Goal: Task Accomplishment & Management: Manage account settings

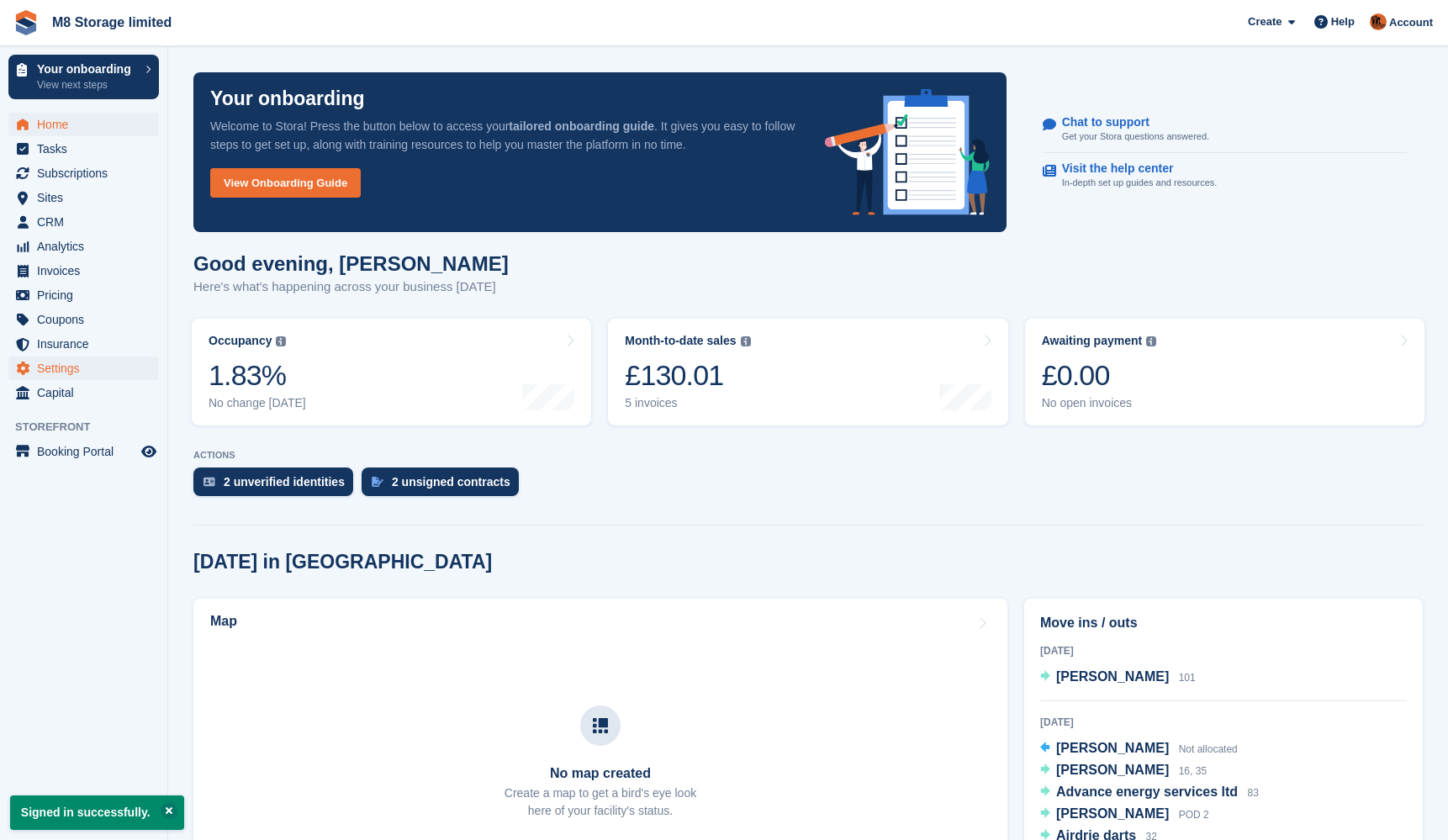
click at [55, 366] on span "Settings" at bounding box center [87, 367] width 101 height 24
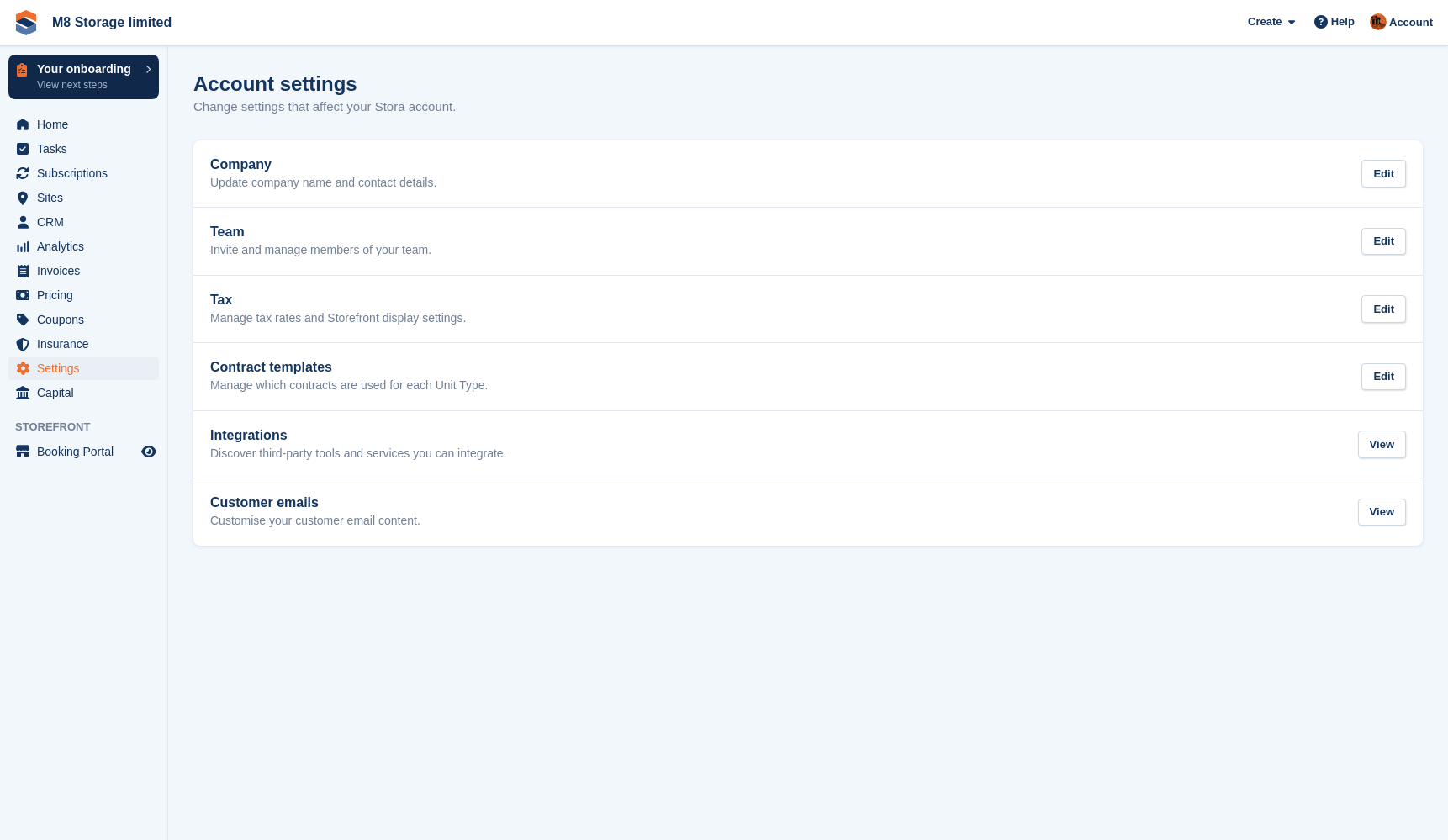
click at [129, 88] on p "View next steps" at bounding box center [87, 85] width 100 height 15
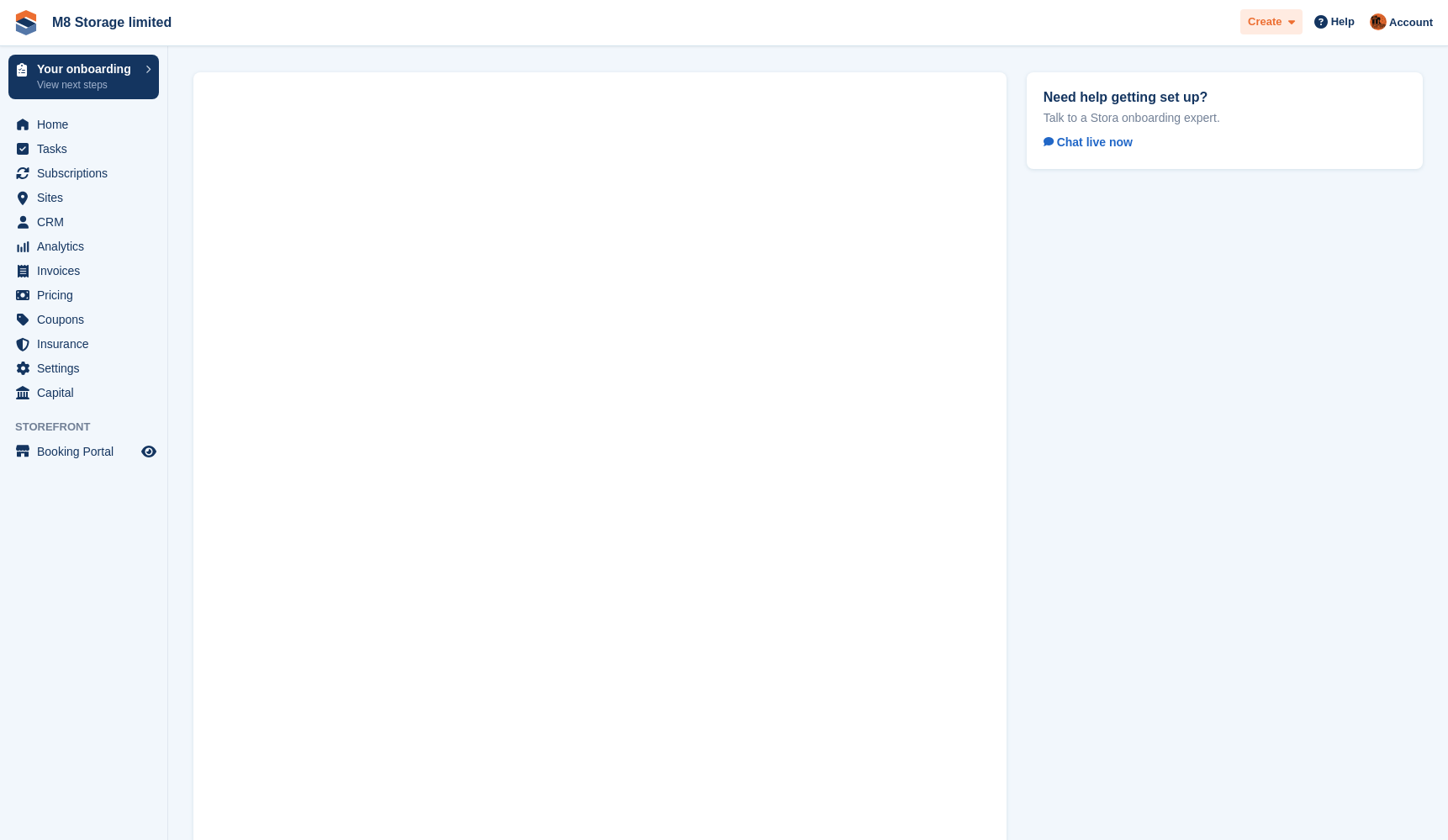
click at [1286, 21] on span at bounding box center [1288, 22] width 13 height 20
click at [1001, 42] on span "M8 Storage limited Create Subscription Invoice Contact Deal Discount Page Help …" at bounding box center [724, 23] width 1448 height 45
click at [58, 144] on span "Tasks" at bounding box center [87, 148] width 101 height 24
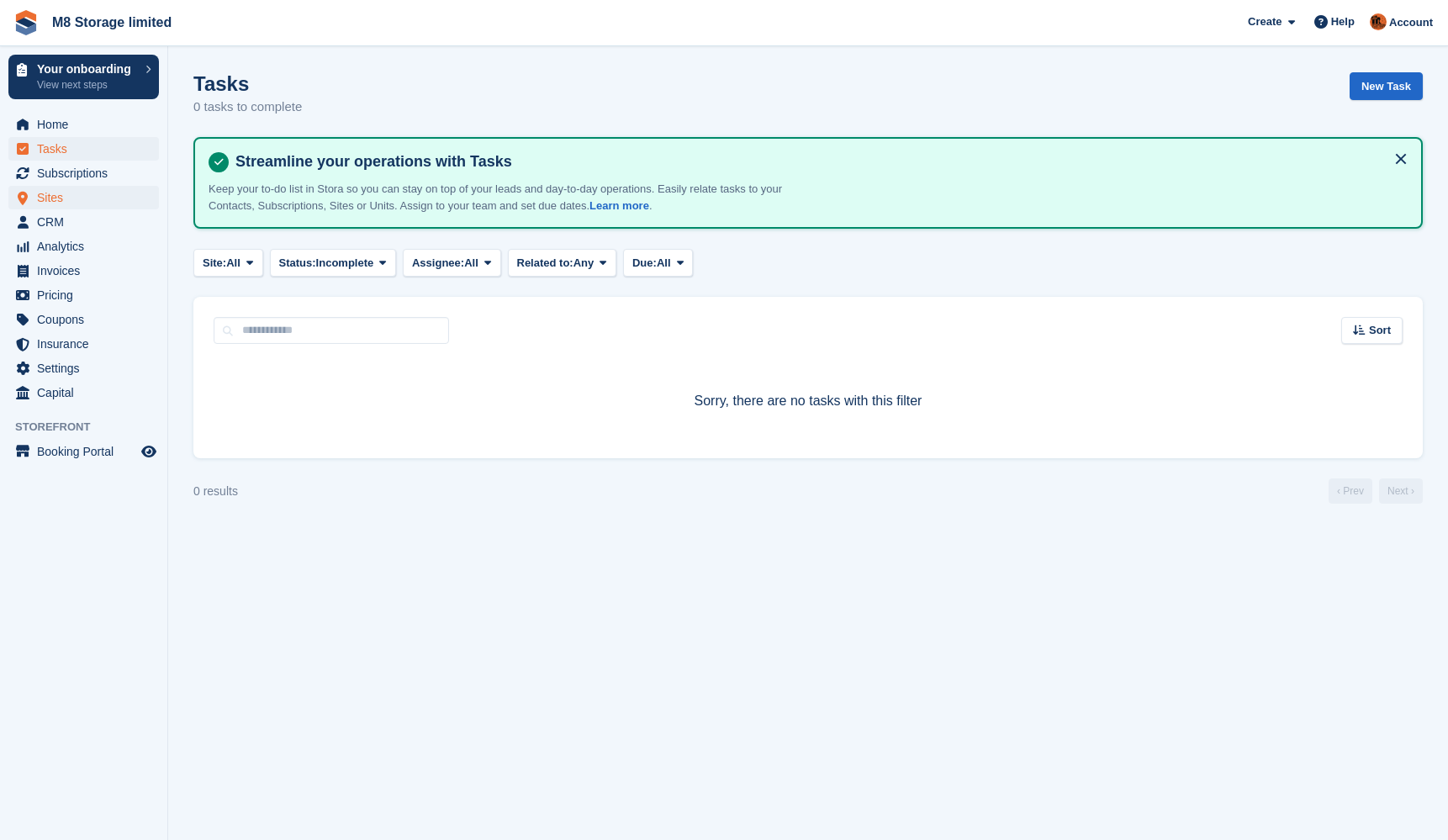
click at [70, 193] on span "Sites" at bounding box center [87, 197] width 101 height 24
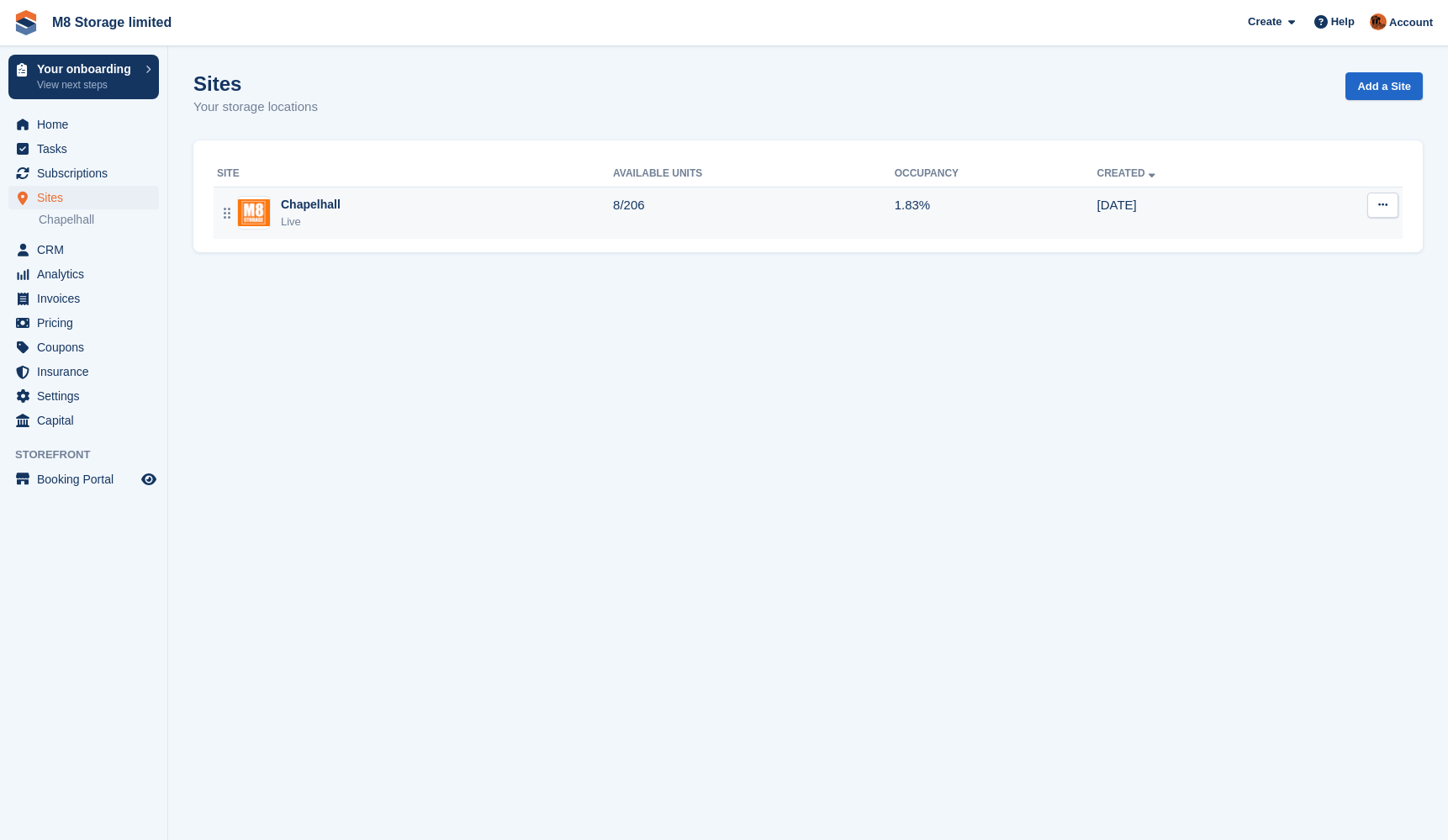
click at [317, 204] on div "Chapelhall" at bounding box center [310, 204] width 59 height 18
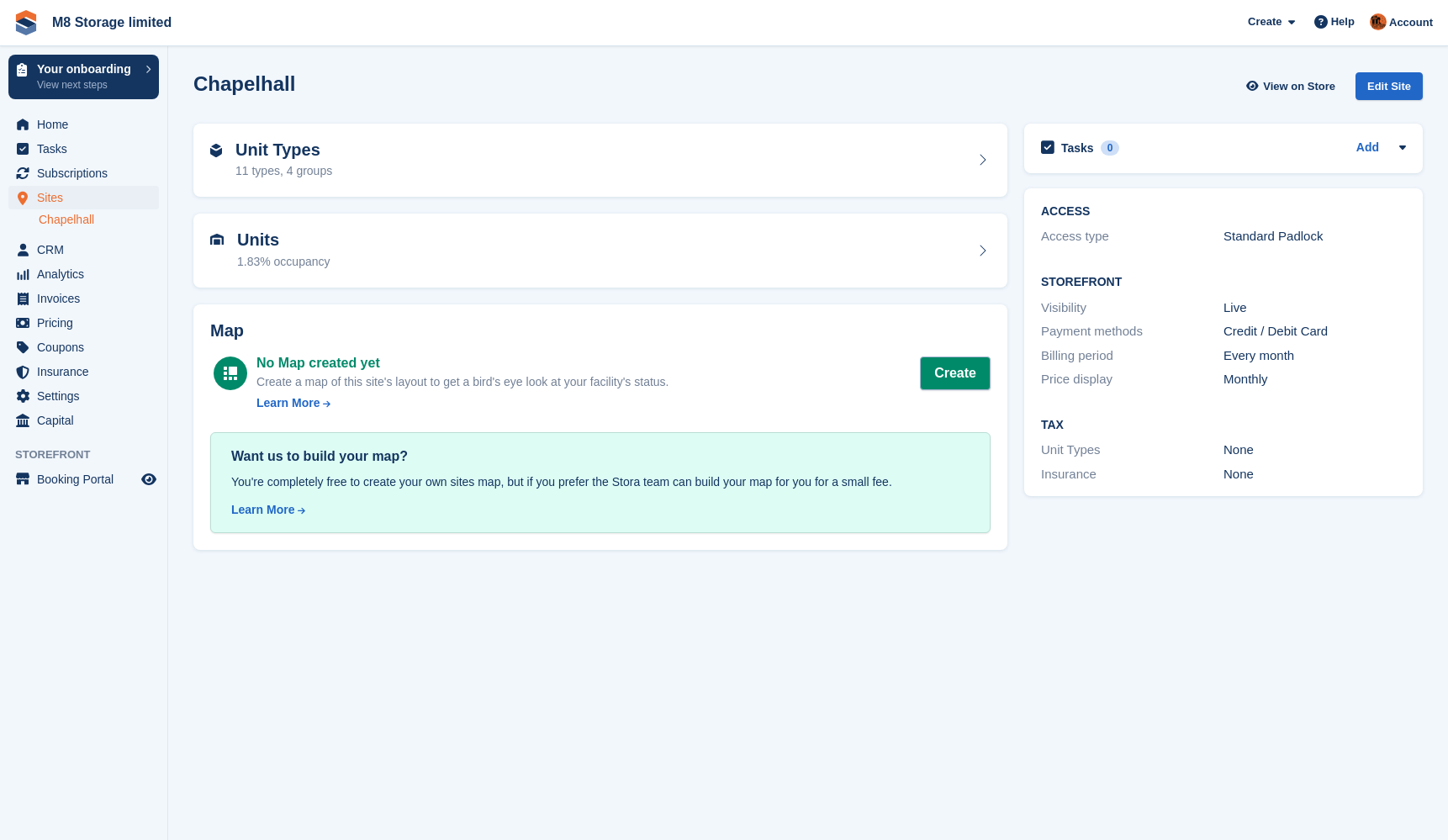
click at [948, 369] on button "Create" at bounding box center [954, 373] width 71 height 34
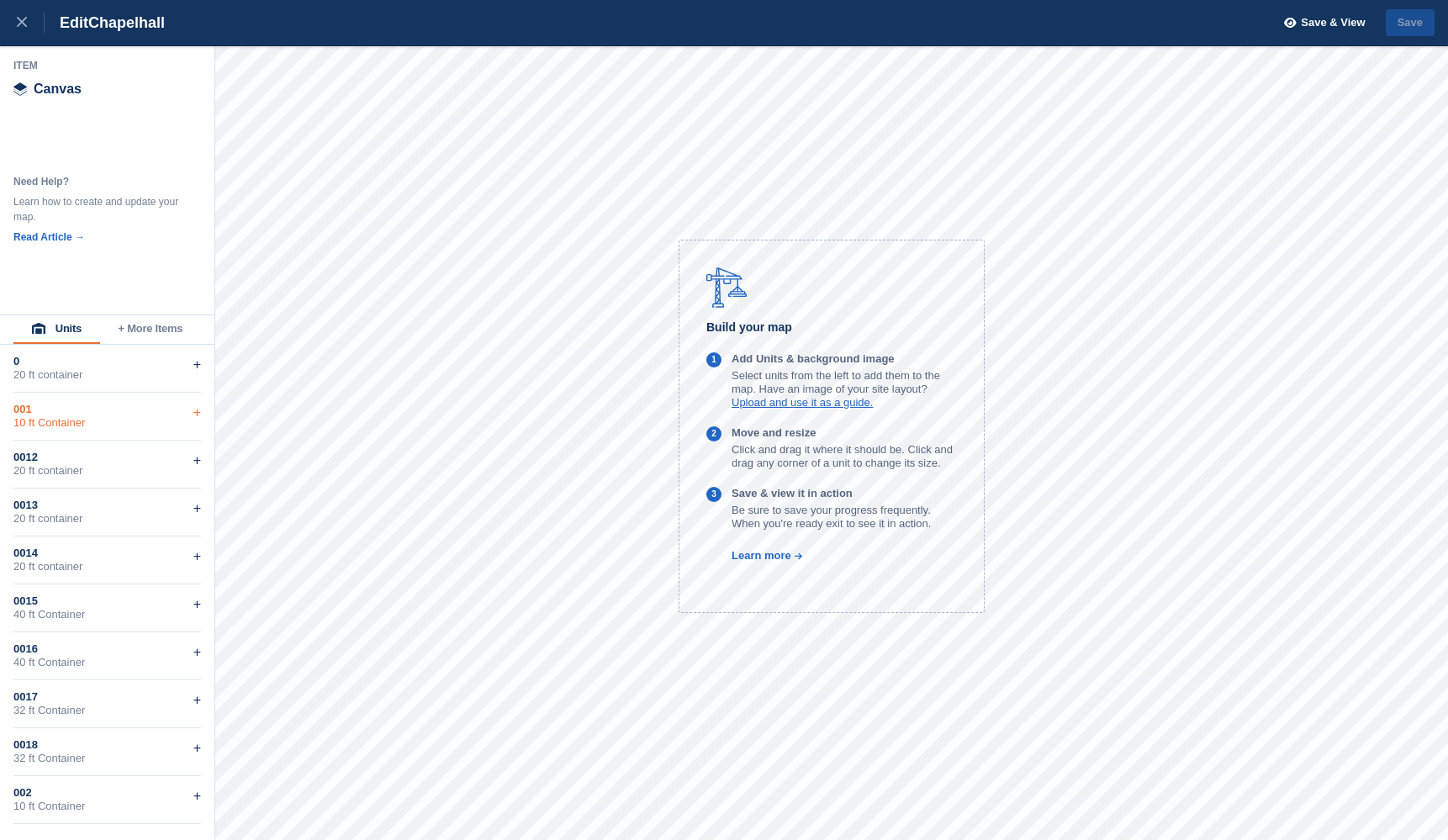
click at [90, 421] on div "10 ft Container" at bounding box center [106, 423] width 187 height 13
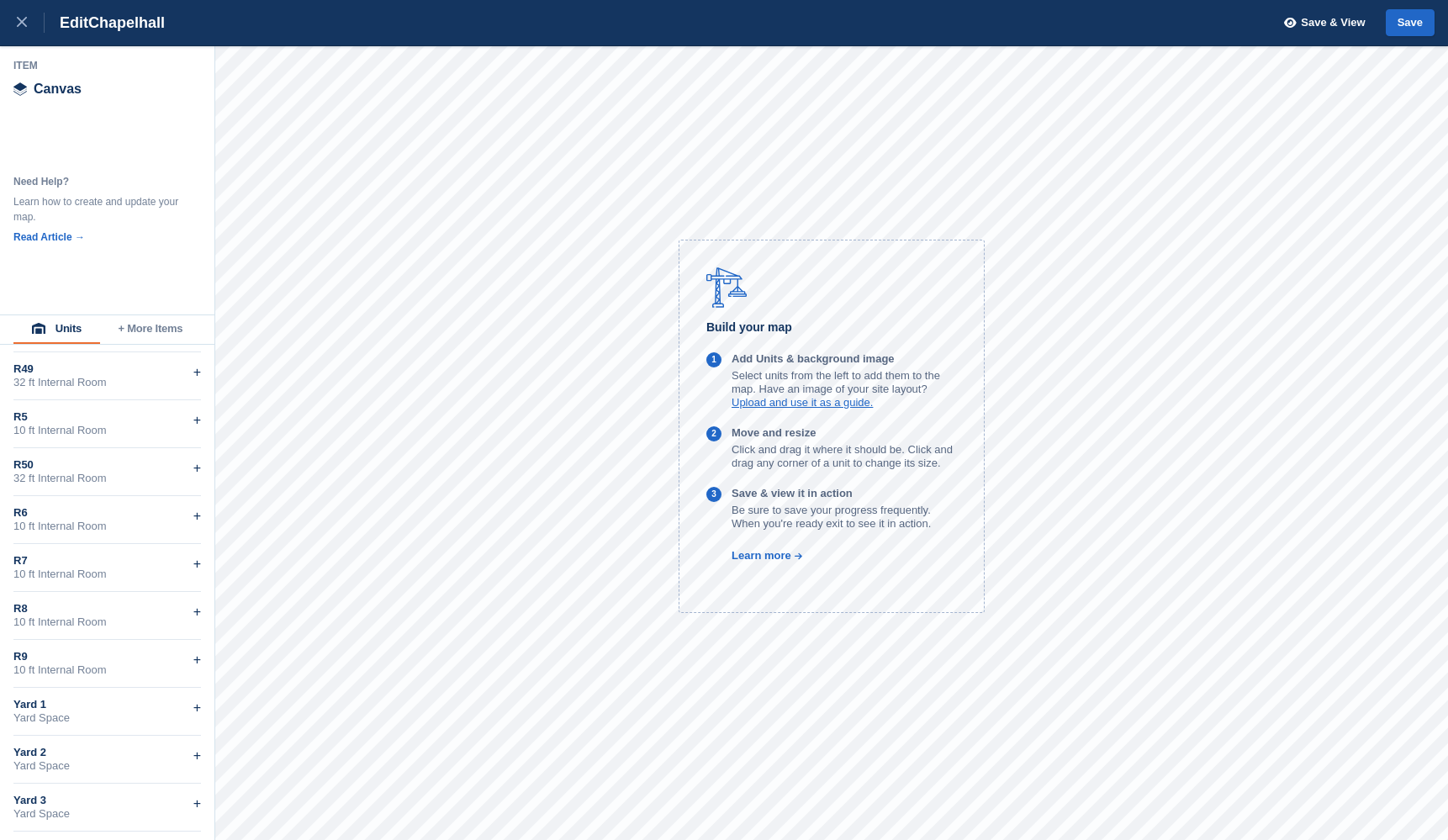
scroll to position [9381, 0]
click at [138, 331] on button "+ More Items" at bounding box center [150, 330] width 101 height 28
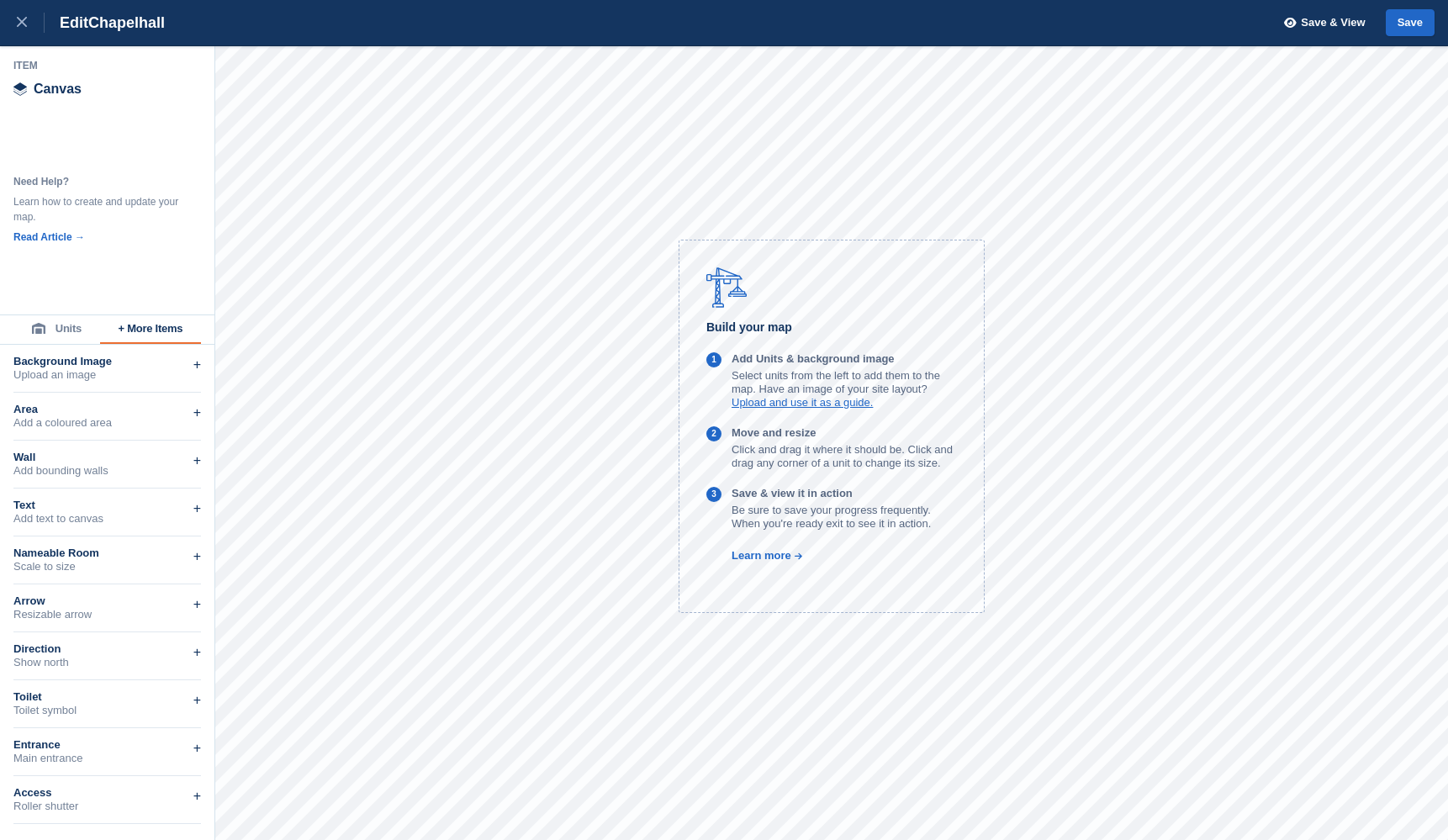
scroll to position [0, 0]
click at [48, 332] on button "Units" at bounding box center [57, 330] width 87 height 28
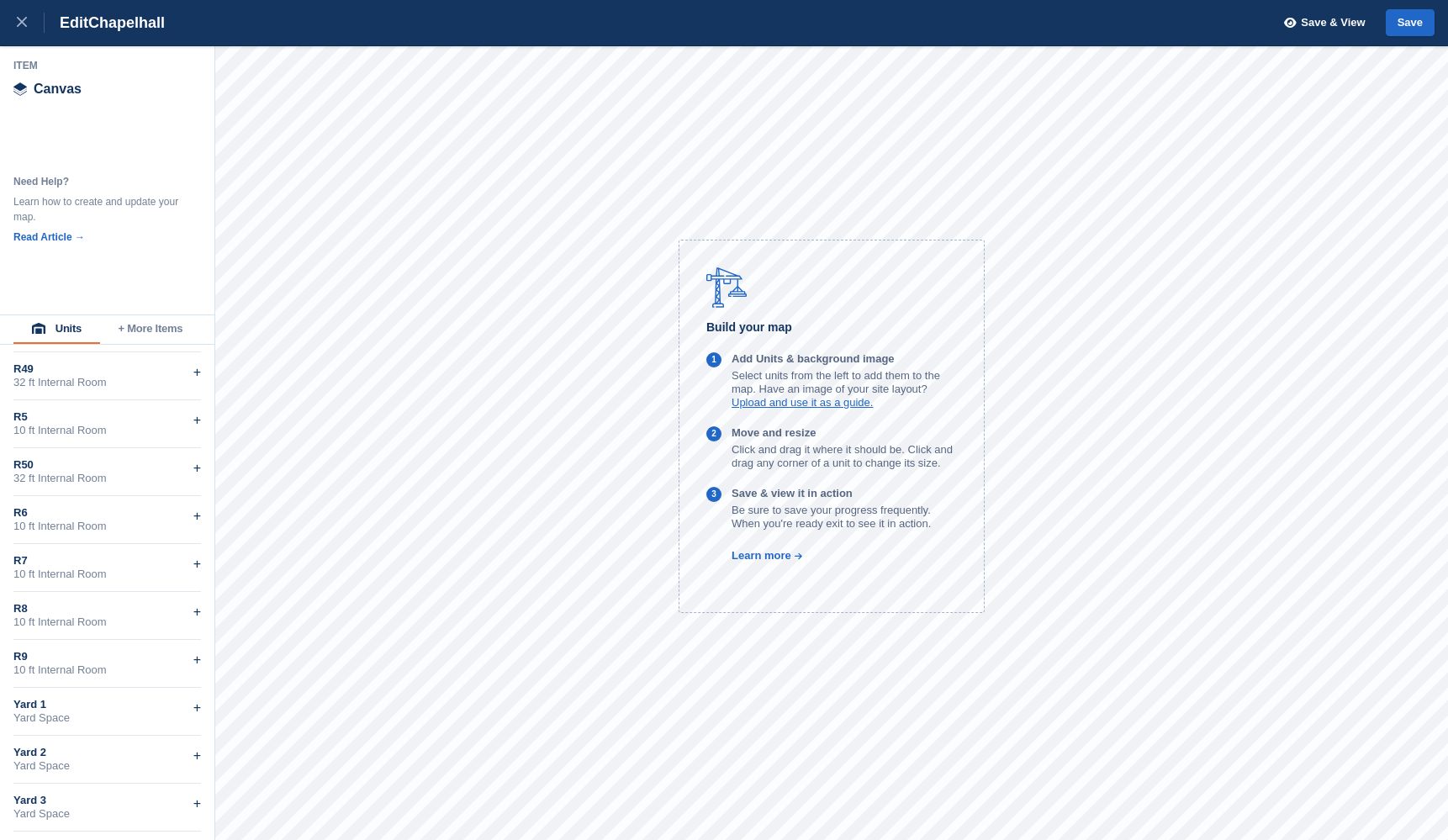
scroll to position [9381, 0]
